Goal: Task Accomplishment & Management: Manage account settings

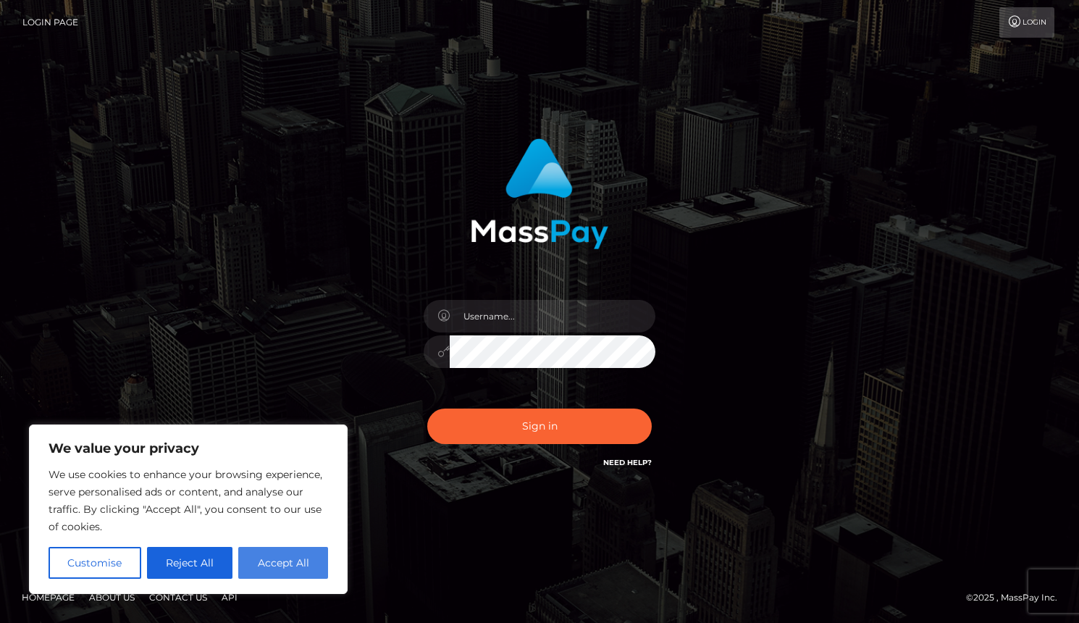
click at [293, 563] on button "Accept All" at bounding box center [283, 563] width 90 height 32
checkbox input "true"
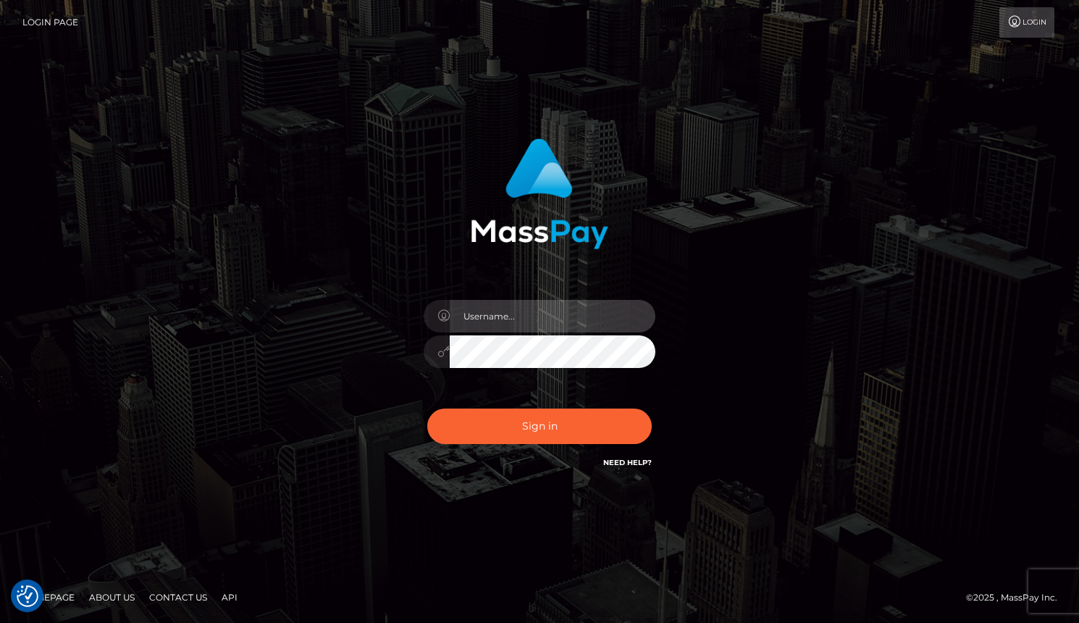
click at [501, 330] on input "text" at bounding box center [553, 316] width 206 height 33
type input "kennedylpfaff@gmail.com"
click at [540, 426] on button "Sign in" at bounding box center [539, 426] width 225 height 35
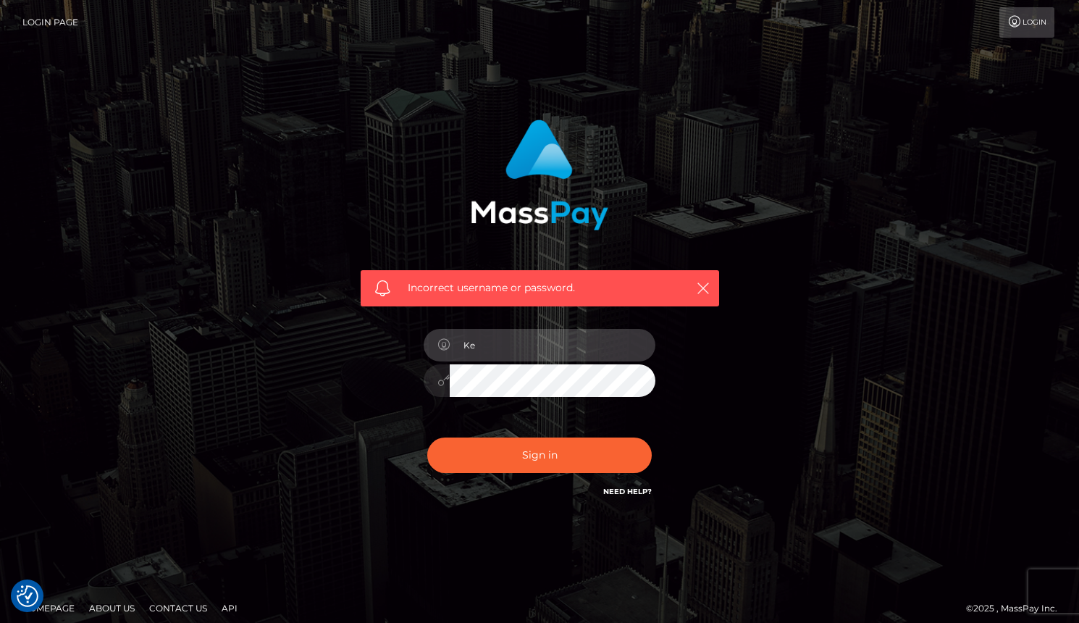
type input "K"
type input "kennedylpfaff@gmail.com"
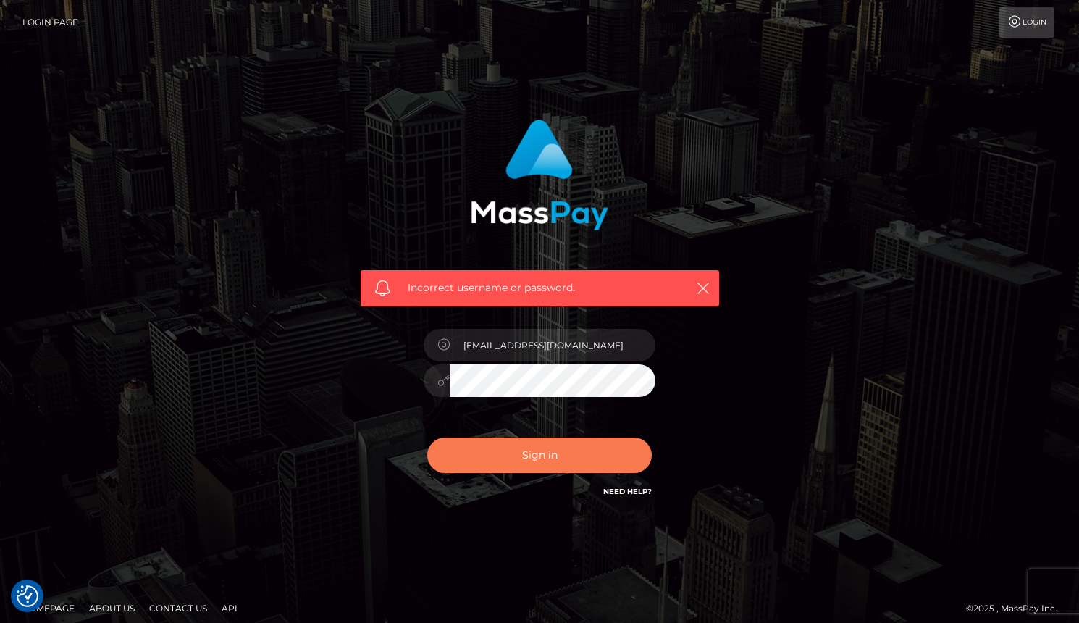
click at [564, 465] on button "Sign in" at bounding box center [539, 455] width 225 height 35
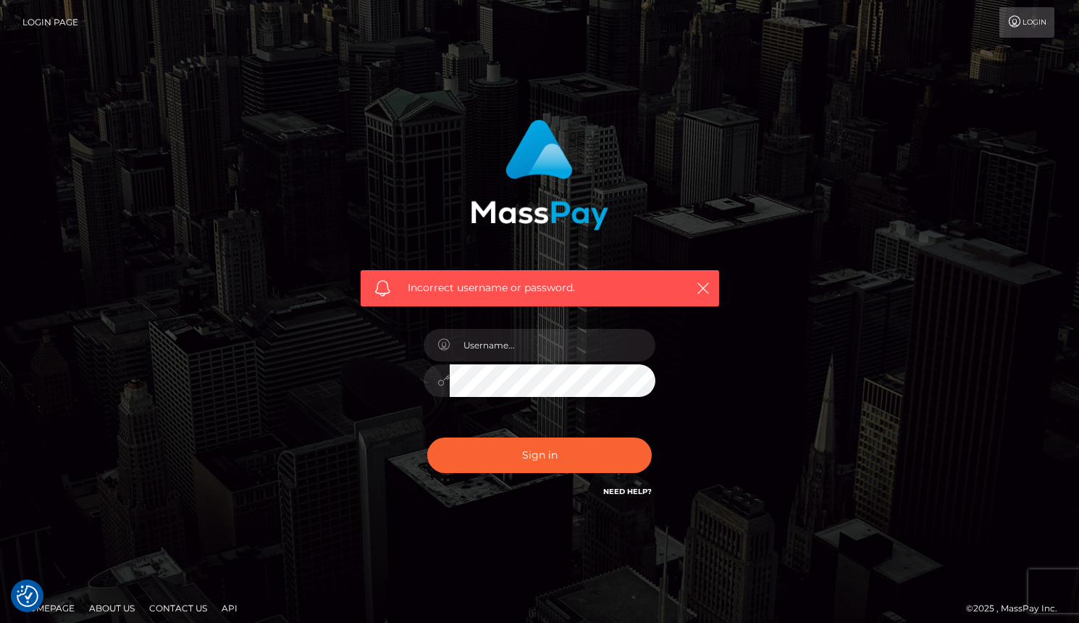
click at [631, 493] on link "Need Help?" at bounding box center [627, 491] width 49 height 9
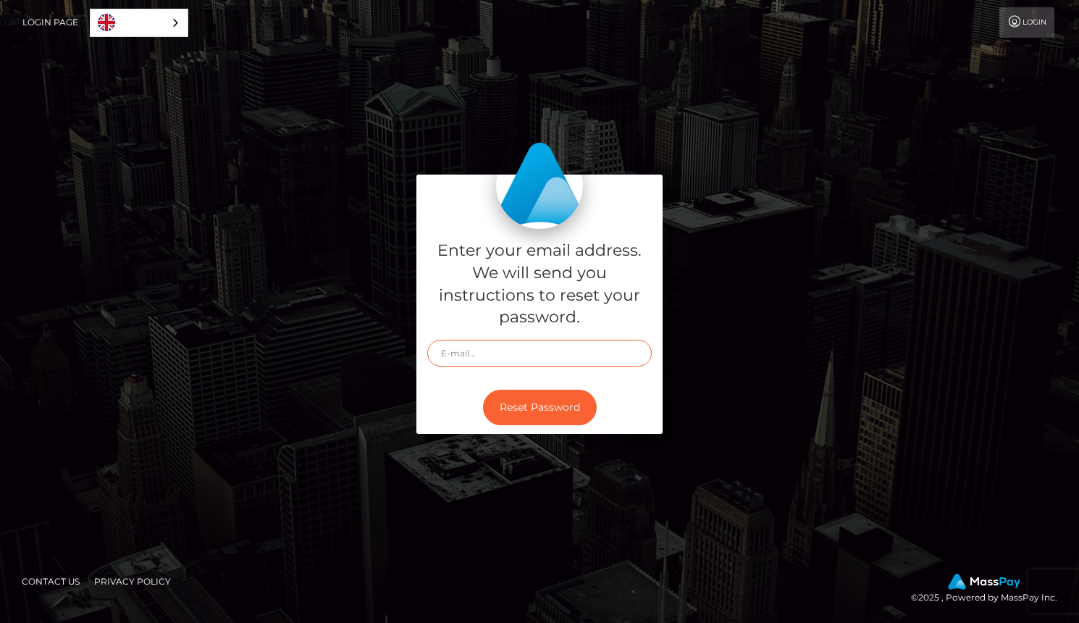
click at [527, 358] on input "text" at bounding box center [539, 353] width 225 height 27
